Goal: Task Accomplishment & Management: Manage account settings

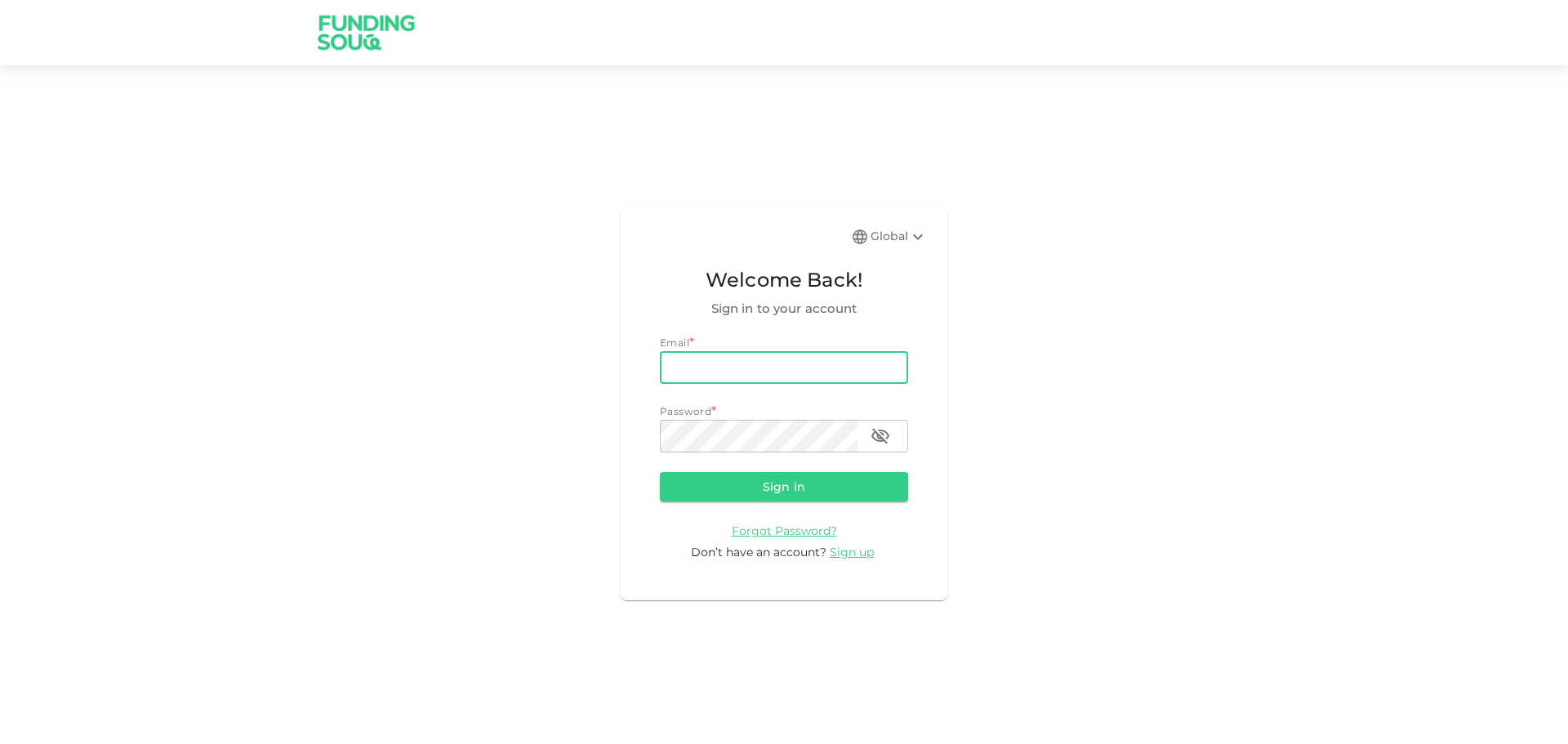
type input "[EMAIL_ADDRESS][DOMAIN_NAME]"
click at [660, 472] on button "Sign in" at bounding box center [784, 486] width 248 height 29
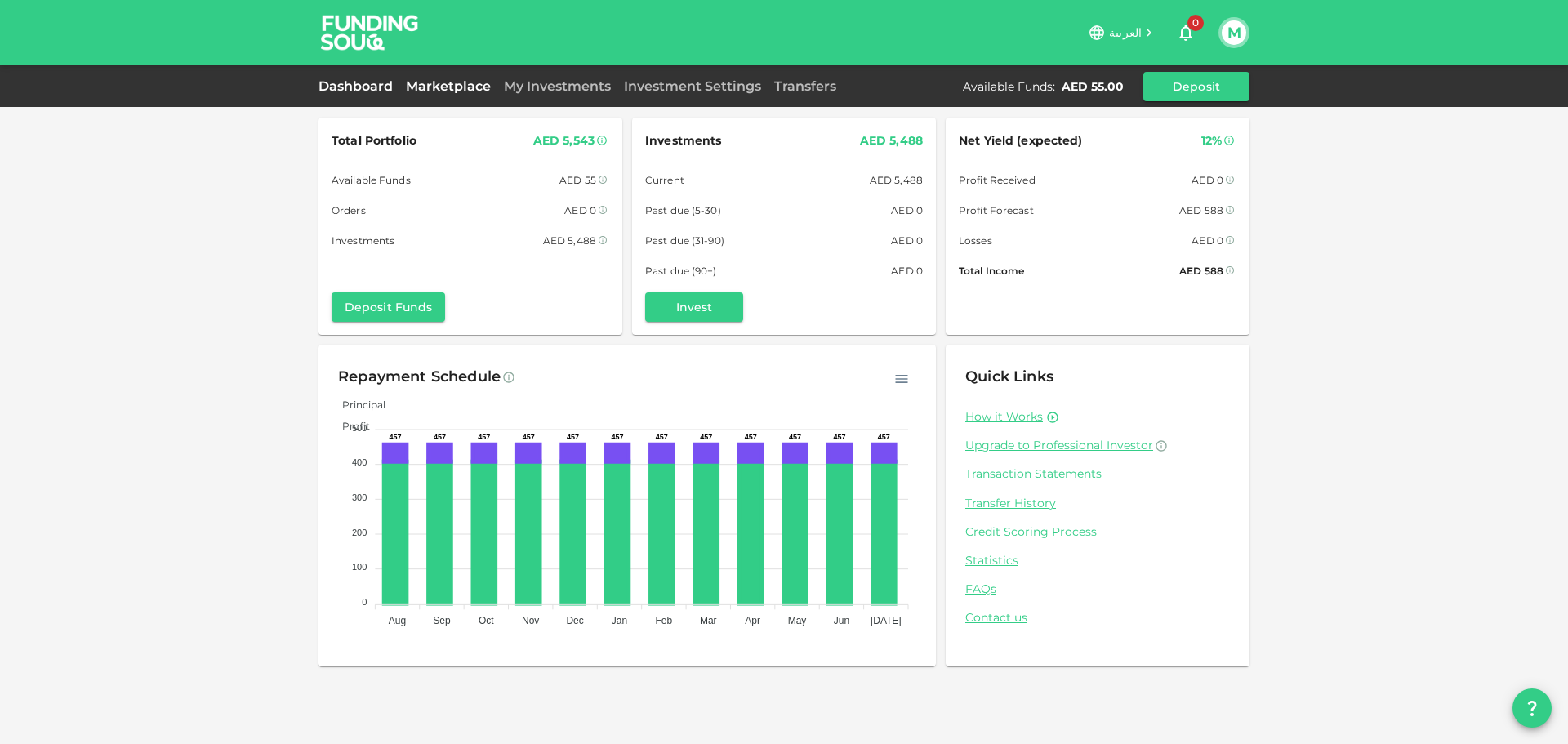
click at [446, 91] on link "Marketplace" at bounding box center [448, 86] width 98 height 15
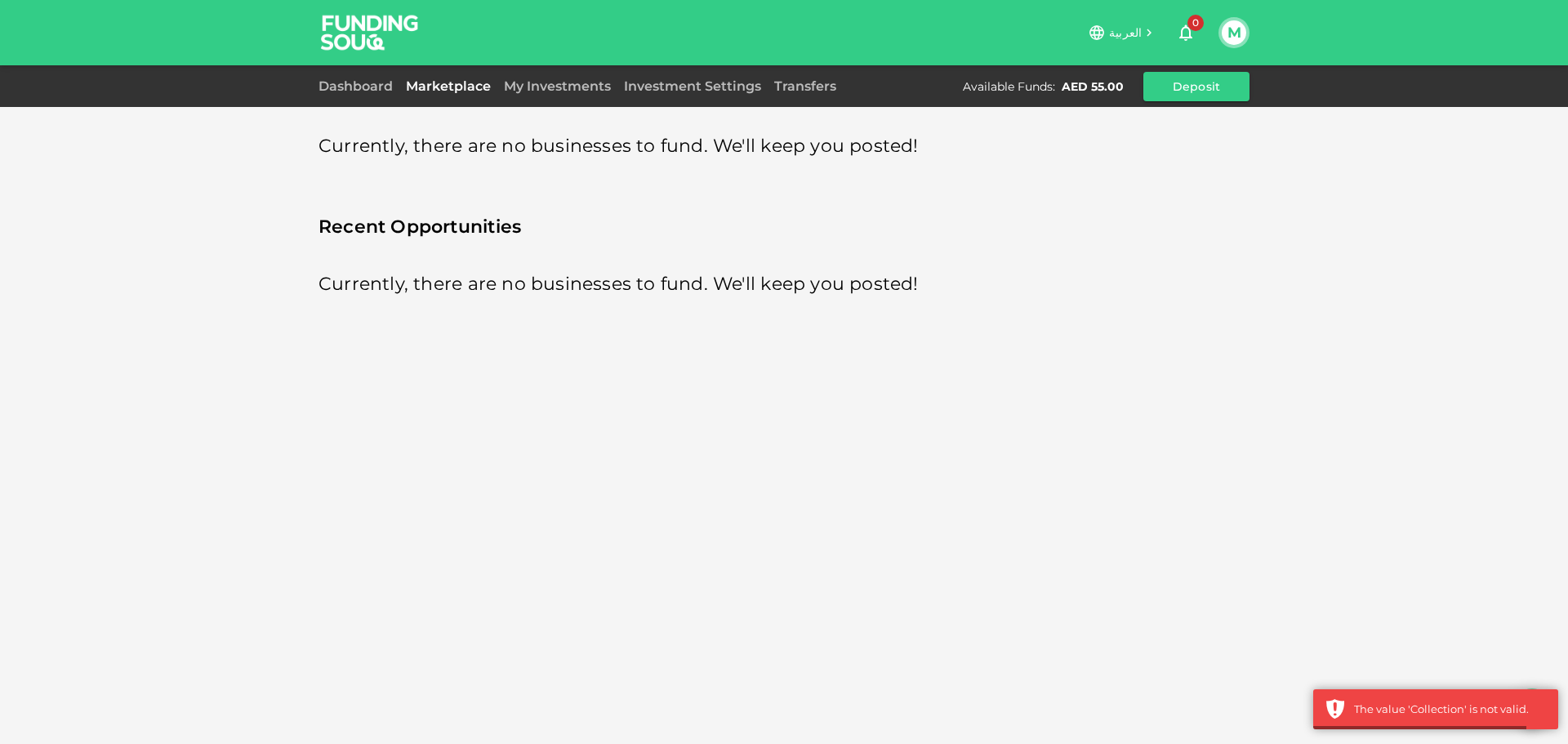
click at [543, 96] on div "My Investments" at bounding box center [557, 86] width 120 height 20
click at [542, 86] on link "My Investments" at bounding box center [557, 86] width 120 height 15
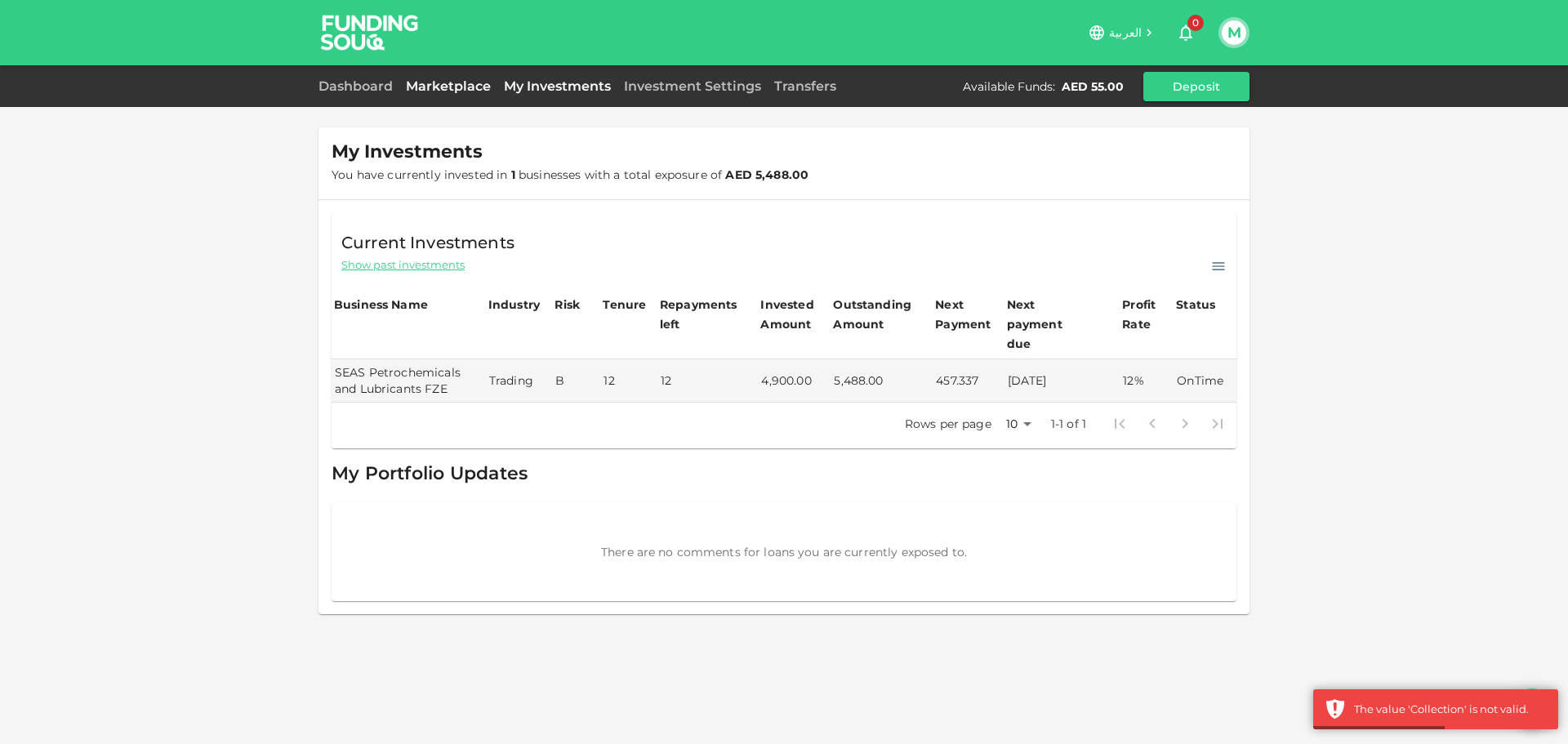
click at [469, 82] on link "Marketplace" at bounding box center [448, 86] width 98 height 15
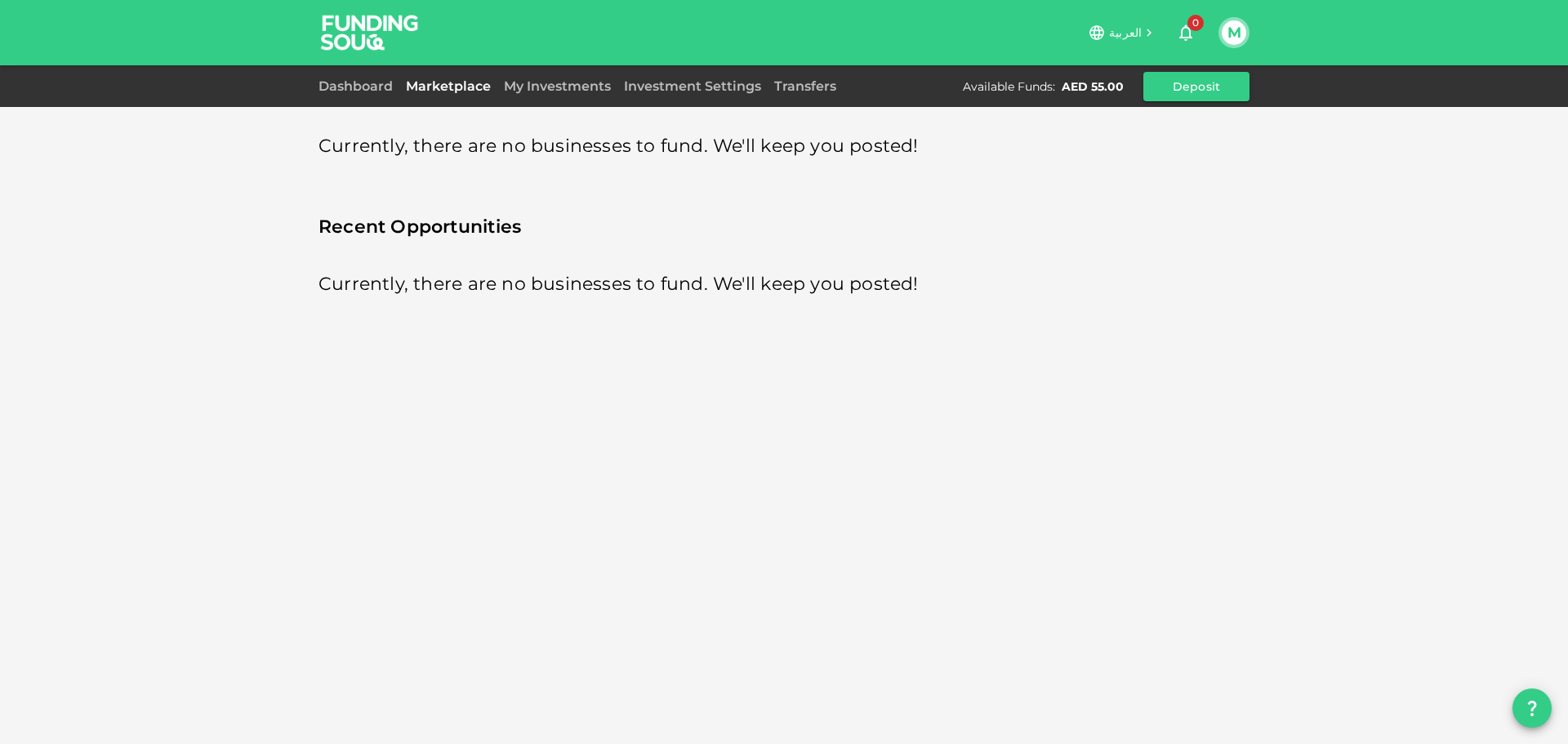
click at [577, 95] on div "My Investments" at bounding box center [557, 86] width 120 height 20
click at [582, 86] on link "My Investments" at bounding box center [557, 86] width 120 height 15
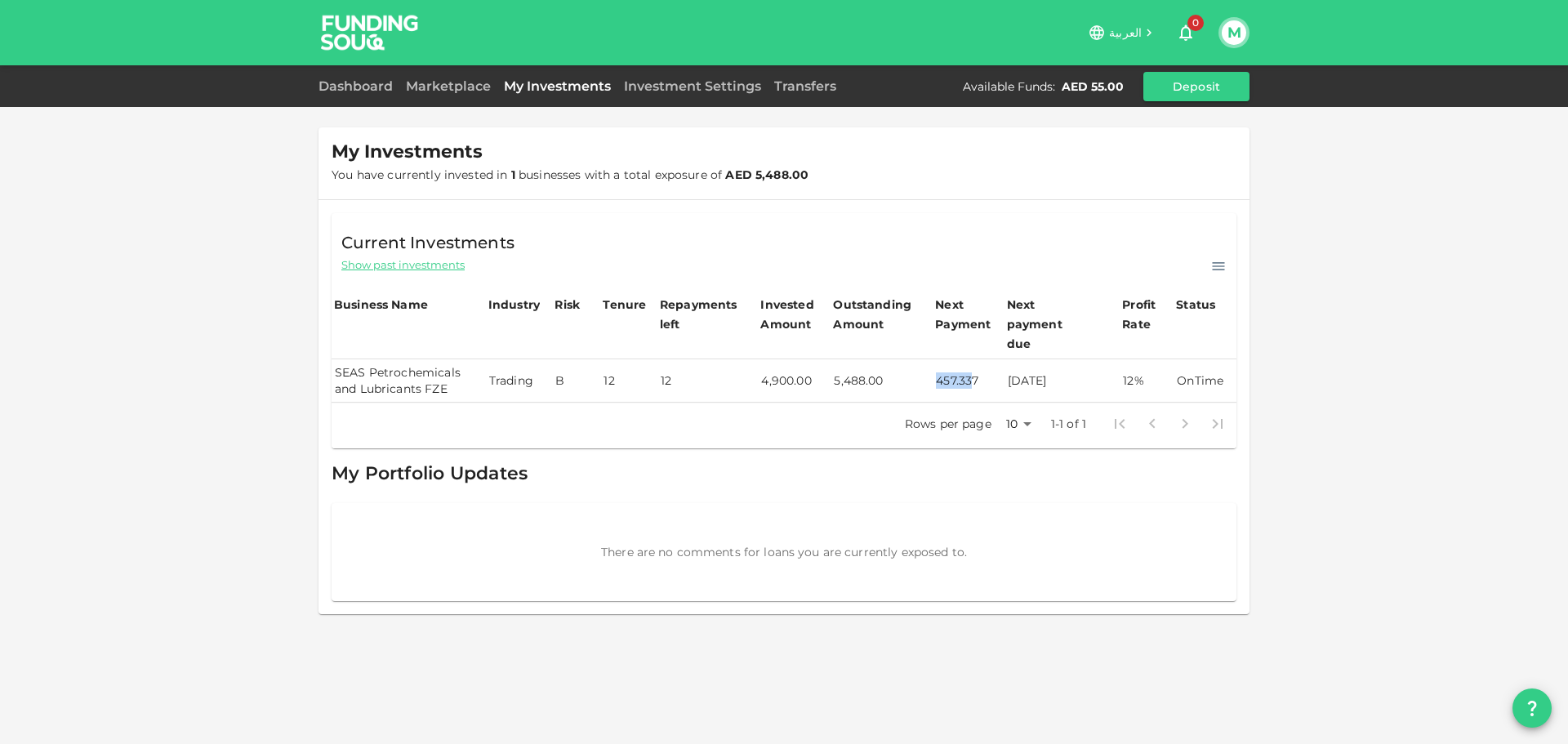
drag, startPoint x: 940, startPoint y: 358, endPoint x: 970, endPoint y: 361, distance: 30.1
click at [970, 361] on td "457.337" at bounding box center [968, 381] width 71 height 44
click at [355, 81] on link "Dashboard" at bounding box center [359, 86] width 80 height 15
